Goal: Find specific page/section: Find specific page/section

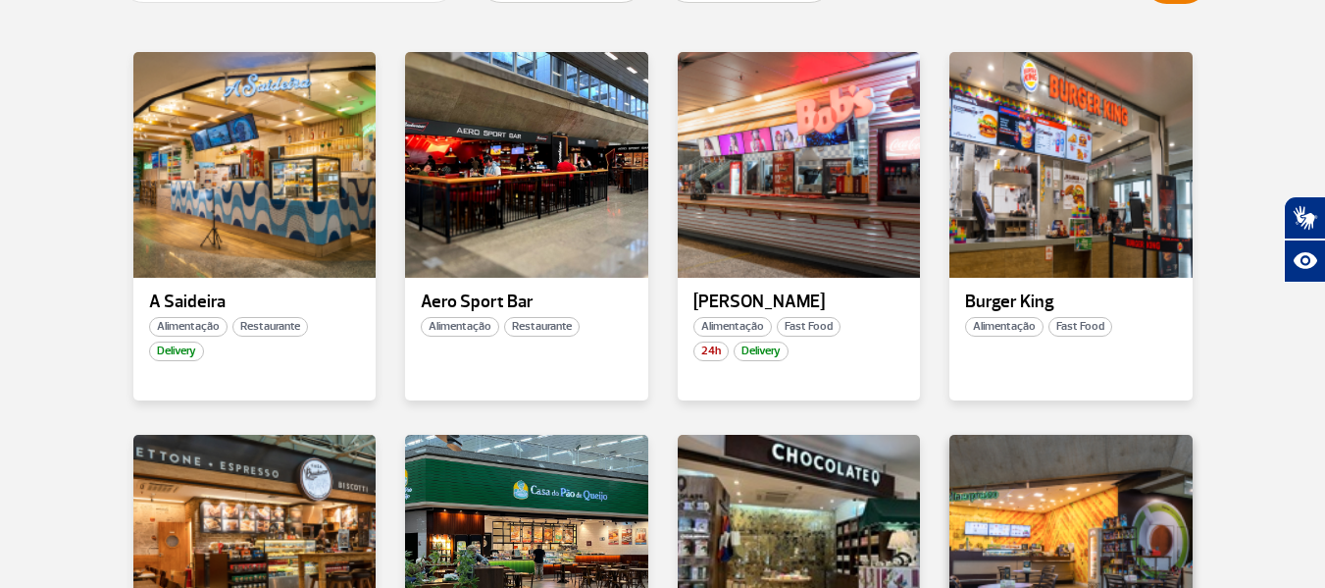
scroll to position [491, 0]
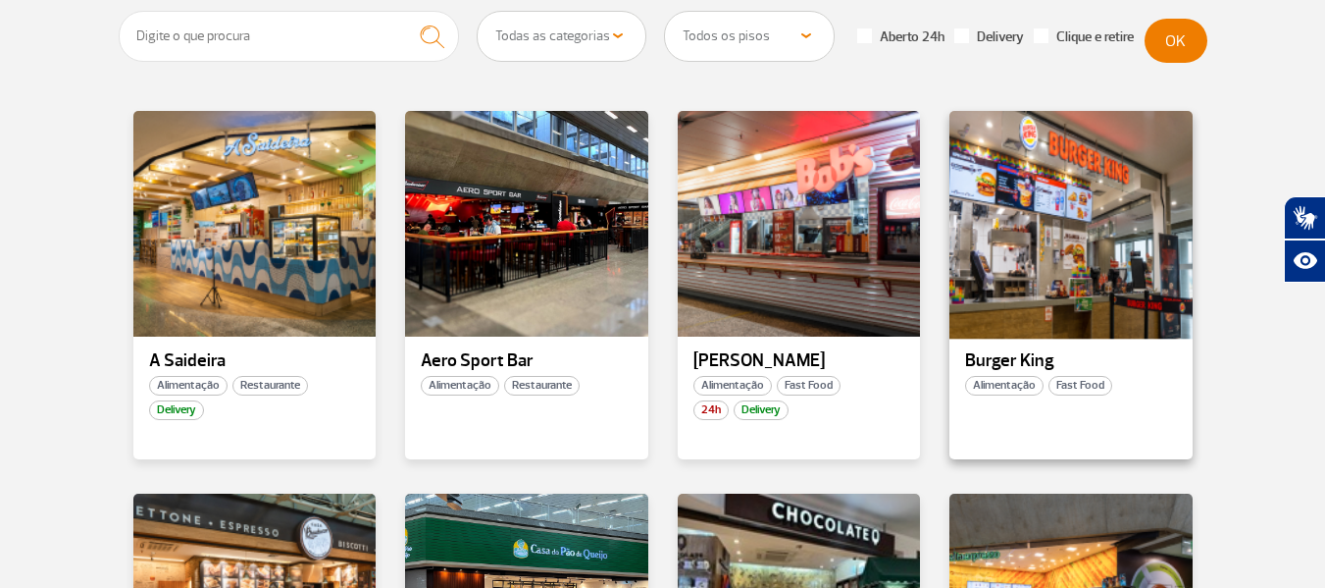
click at [1086, 211] on div at bounding box center [1071, 223] width 247 height 231
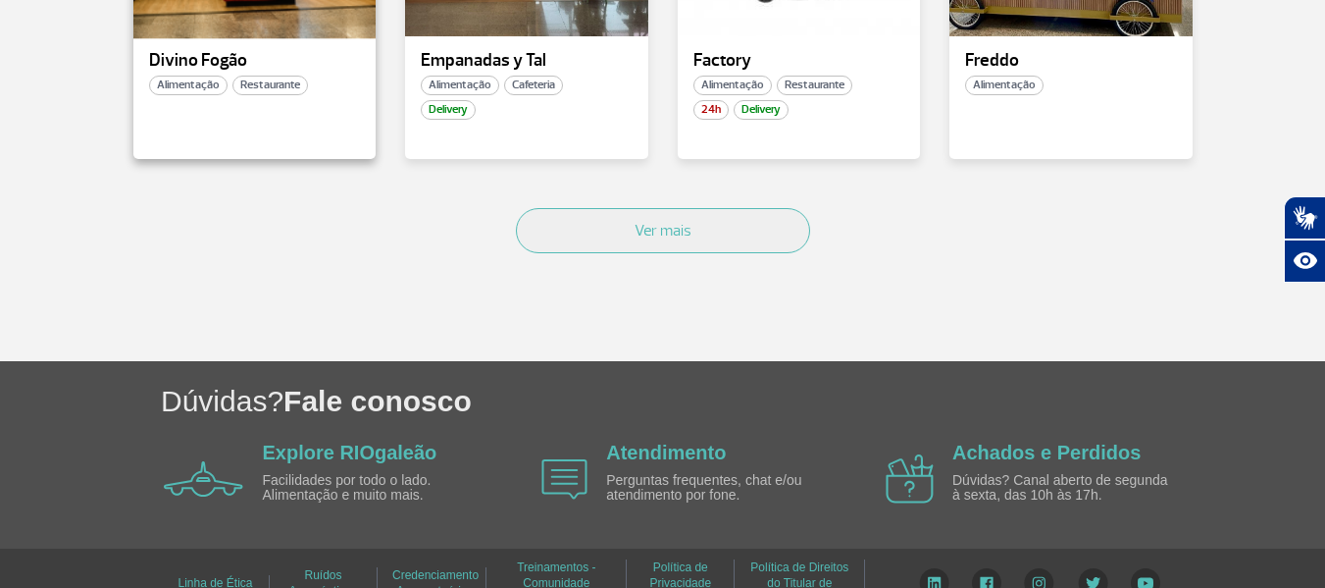
scroll to position [1570, 0]
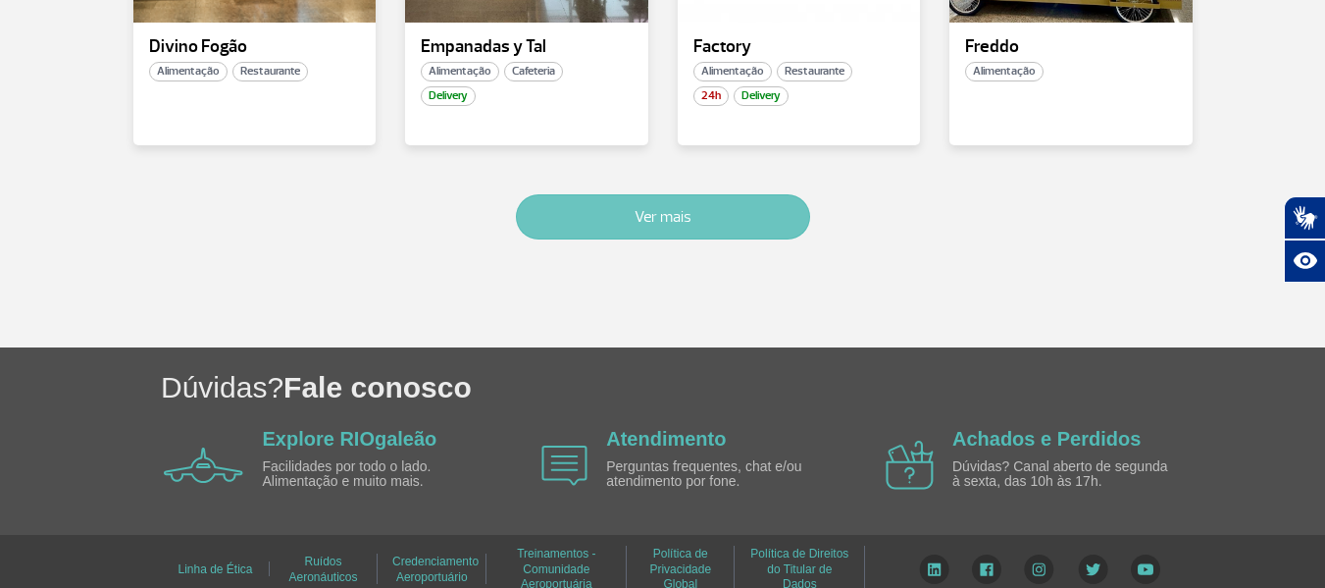
click at [709, 214] on button "Ver mais" at bounding box center [663, 216] width 294 height 45
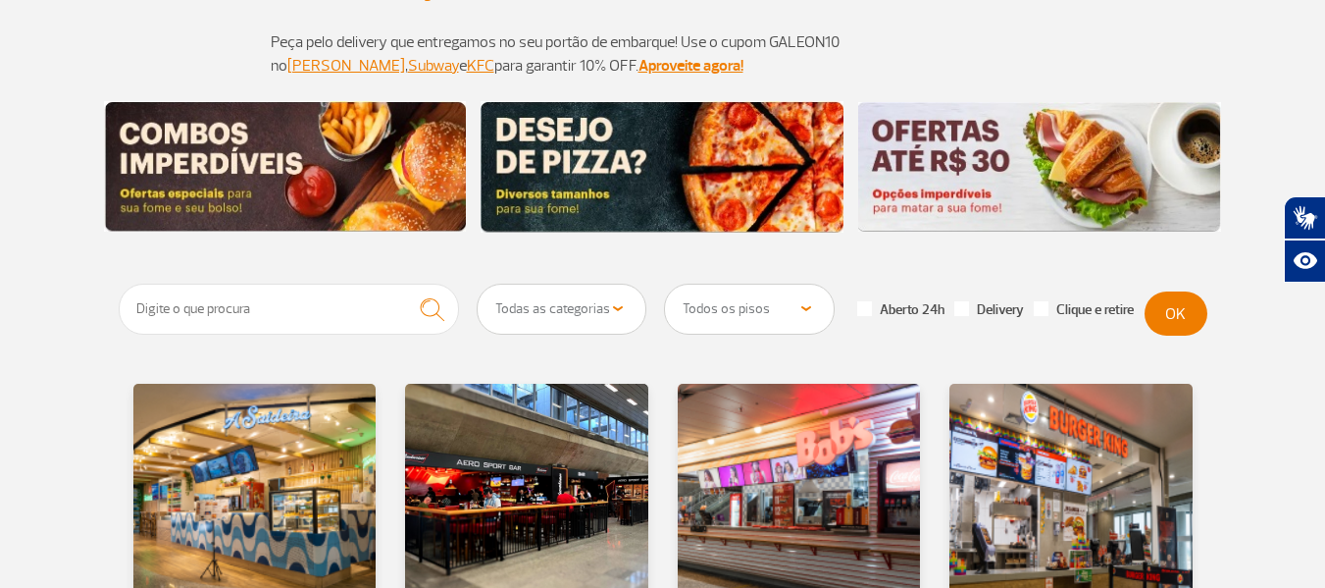
scroll to position [93, 0]
